Goal: Task Accomplishment & Management: Manage account settings

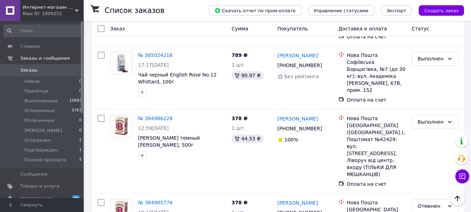
scroll to position [917, 0]
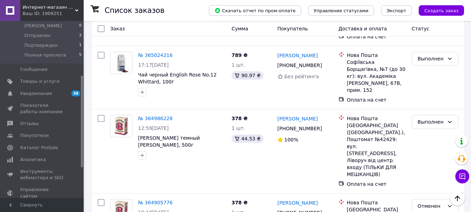
scroll to position [139, 0]
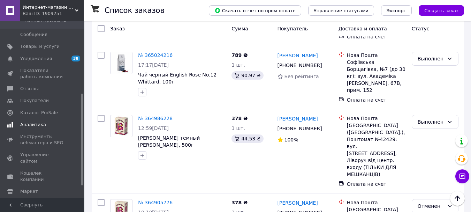
click at [37, 126] on span "Аналитика" at bounding box center [33, 124] width 26 height 6
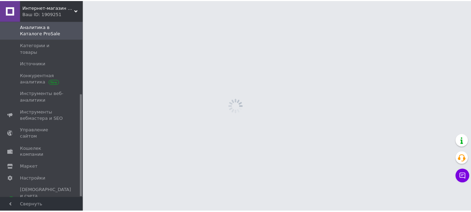
scroll to position [126, 0]
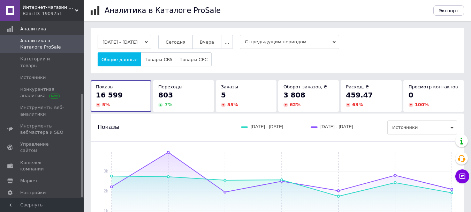
click at [182, 44] on span "Сегодня" at bounding box center [176, 41] width 20 height 5
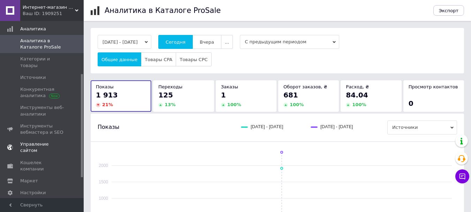
scroll to position [56, 0]
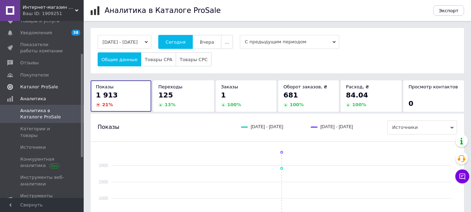
click at [28, 84] on span "Каталог ProSale" at bounding box center [39, 87] width 38 height 6
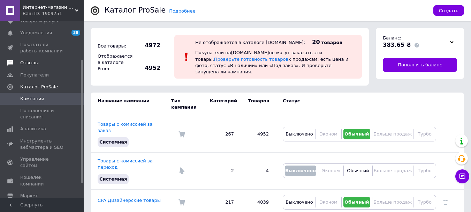
click at [26, 60] on span "Отзывы" at bounding box center [29, 63] width 18 height 6
